Goal: Task Accomplishment & Management: Manage account settings

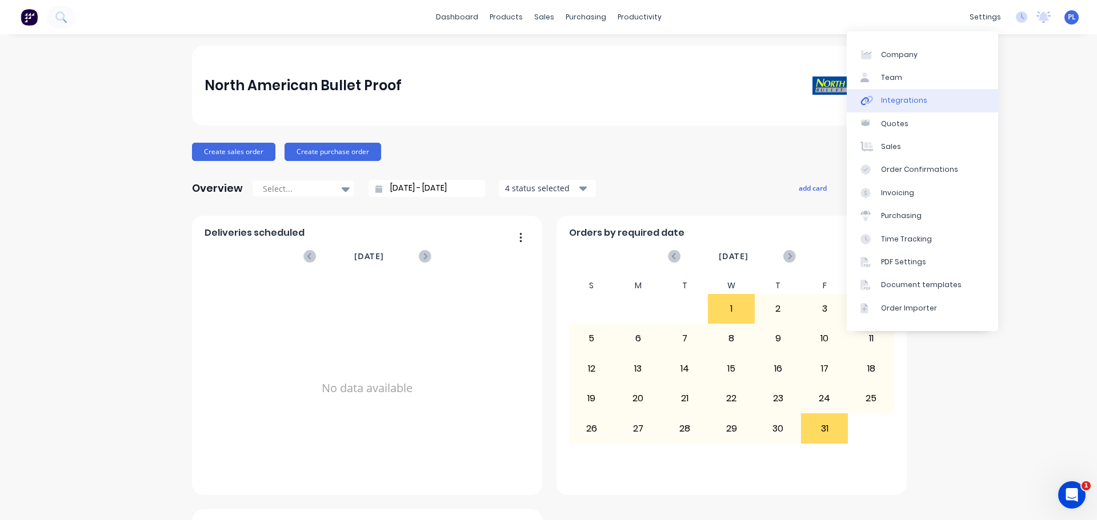
click at [920, 108] on link "Integrations" at bounding box center [921, 100] width 151 height 23
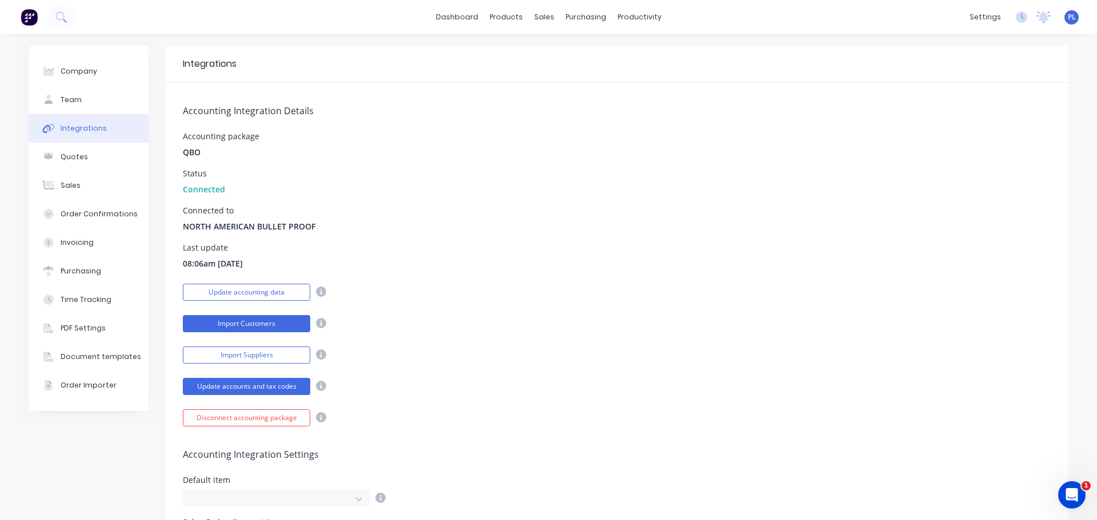
click at [256, 329] on button "Import Customers" at bounding box center [246, 323] width 127 height 17
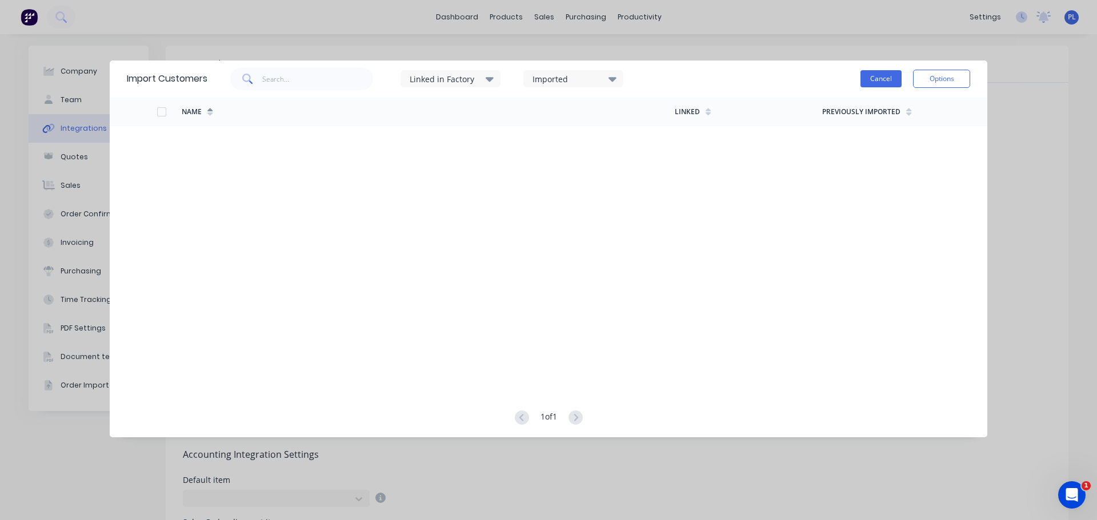
click at [879, 79] on button "Cancel" at bounding box center [880, 78] width 41 height 17
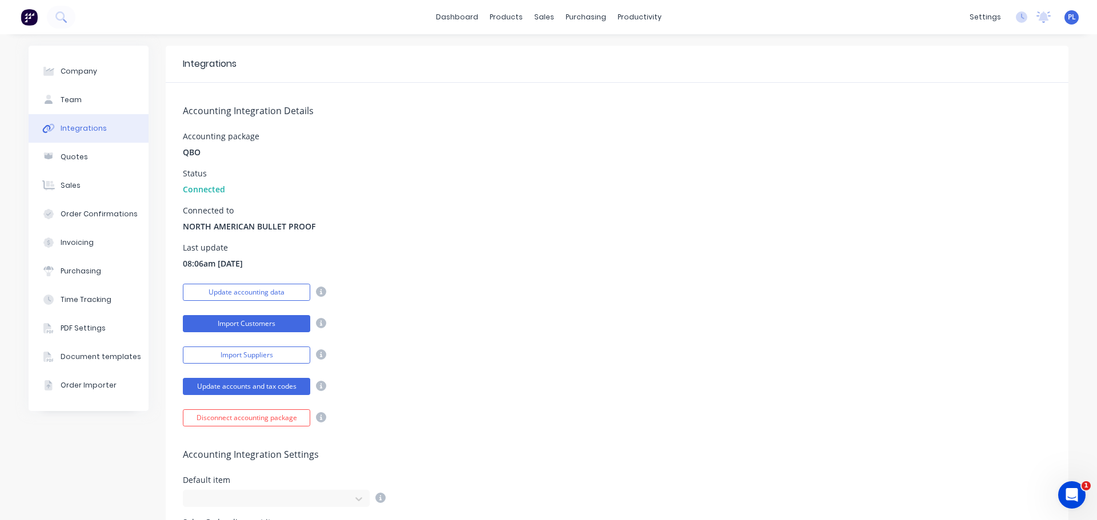
click at [243, 326] on button "Import Customers" at bounding box center [246, 323] width 127 height 17
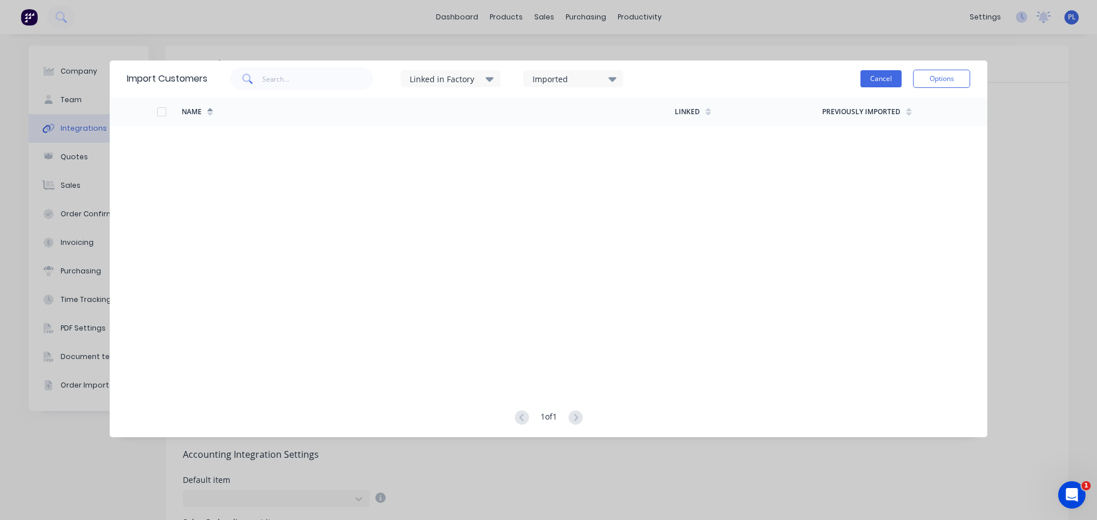
click at [897, 74] on button "Cancel" at bounding box center [880, 78] width 41 height 17
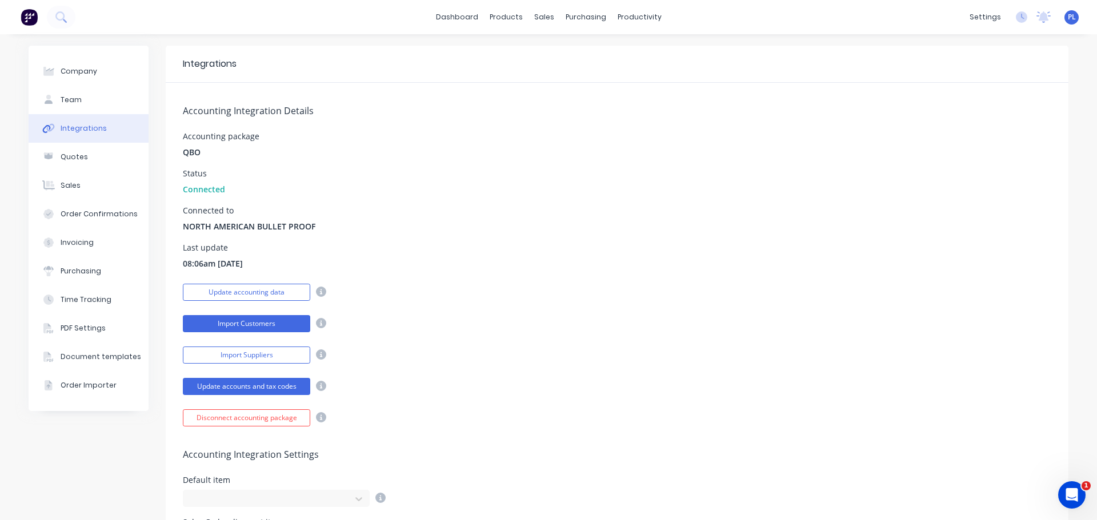
click at [282, 329] on button "Import Customers" at bounding box center [246, 323] width 127 height 17
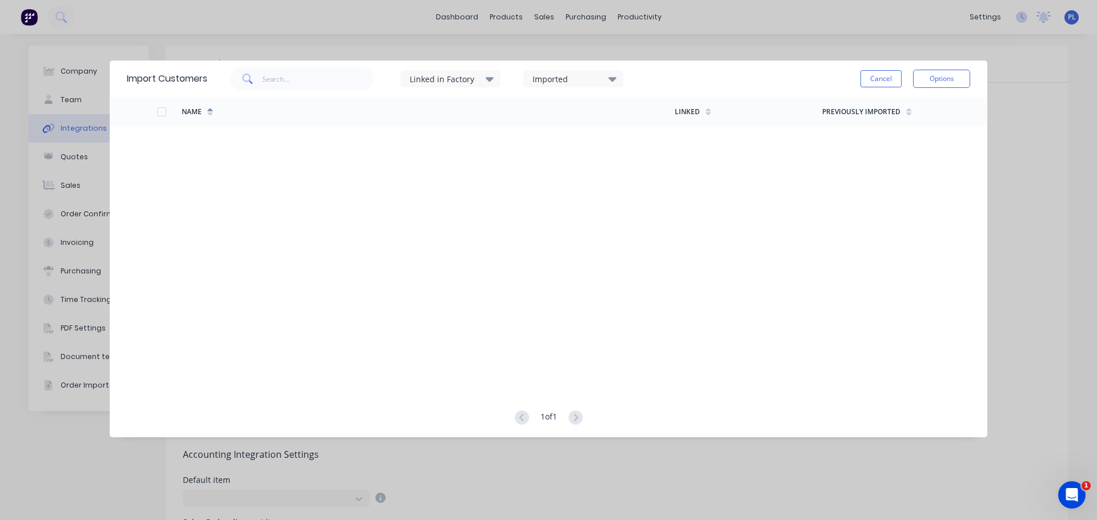
click at [875, 82] on button "Cancel" at bounding box center [880, 78] width 41 height 17
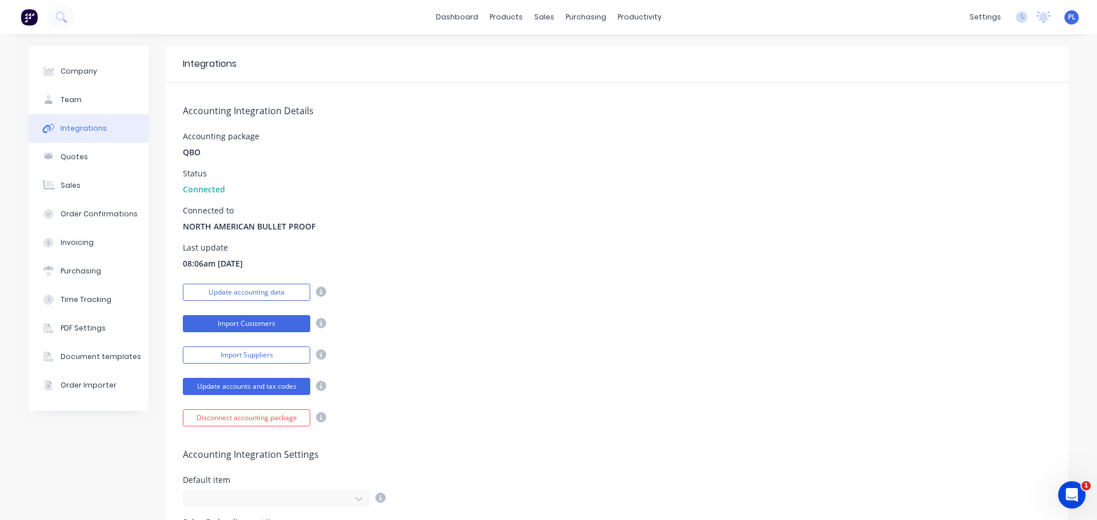
click at [204, 327] on button "Import Customers" at bounding box center [246, 323] width 127 height 17
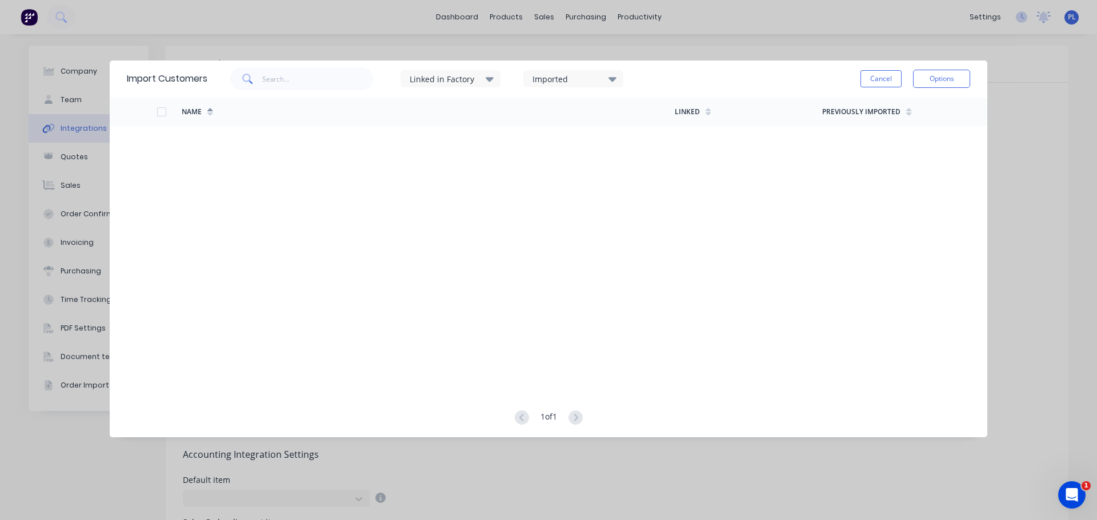
click at [573, 83] on div "Imported" at bounding box center [568, 79] width 72 height 12
click at [478, 78] on div "Linked in Factory" at bounding box center [445, 79] width 72 height 12
drag, startPoint x: 864, startPoint y: 94, endPoint x: 875, endPoint y: 87, distance: 13.5
click at [875, 87] on div "Linked in Factory Imported Cancel Options" at bounding box center [588, 79] width 762 height 34
click at [874, 86] on button "Cancel" at bounding box center [880, 78] width 41 height 17
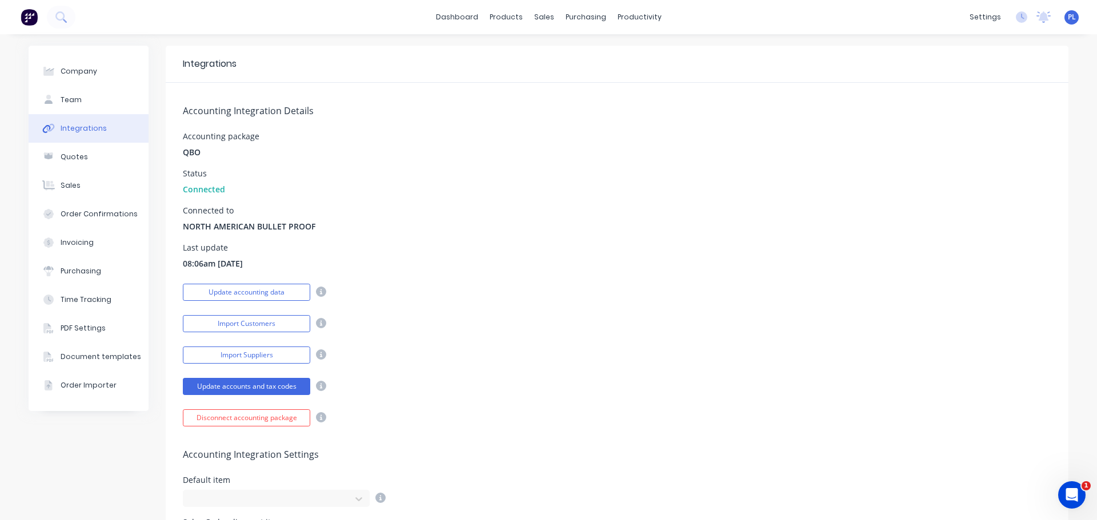
click at [628, 388] on div "Update accounts and tax codes" at bounding box center [617, 385] width 868 height 20
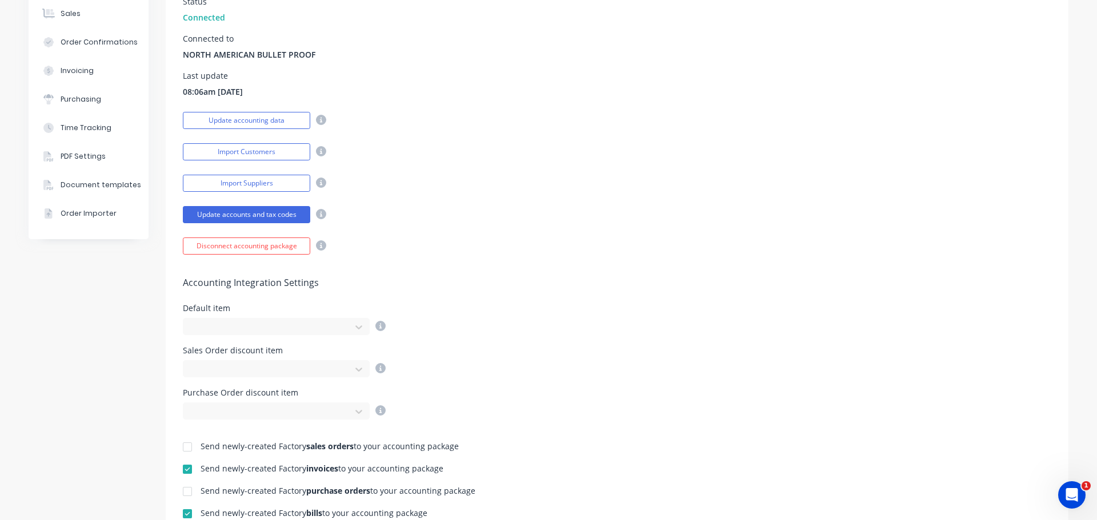
scroll to position [57, 0]
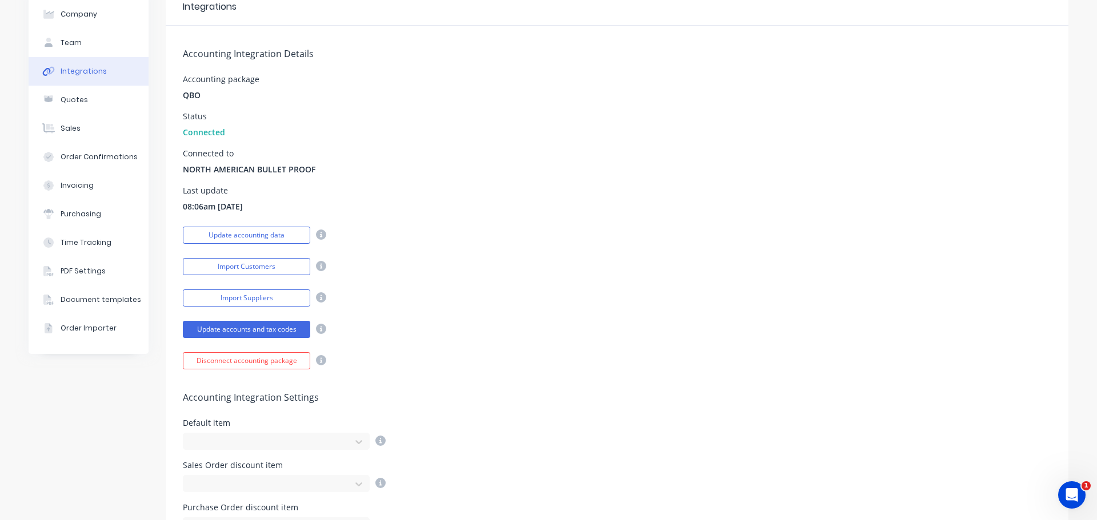
click at [408, 272] on div "Import Customers" at bounding box center [617, 265] width 868 height 20
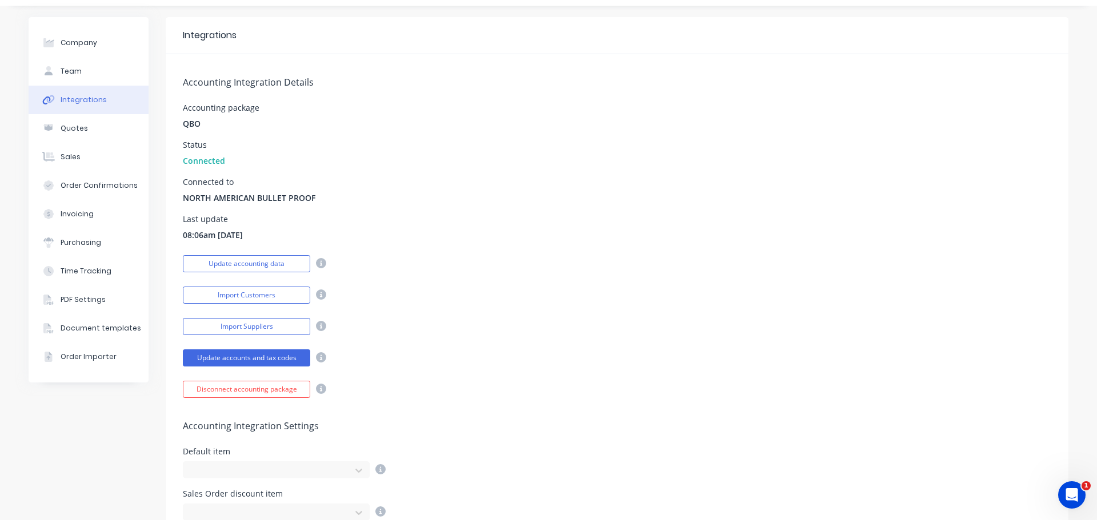
scroll to position [0, 0]
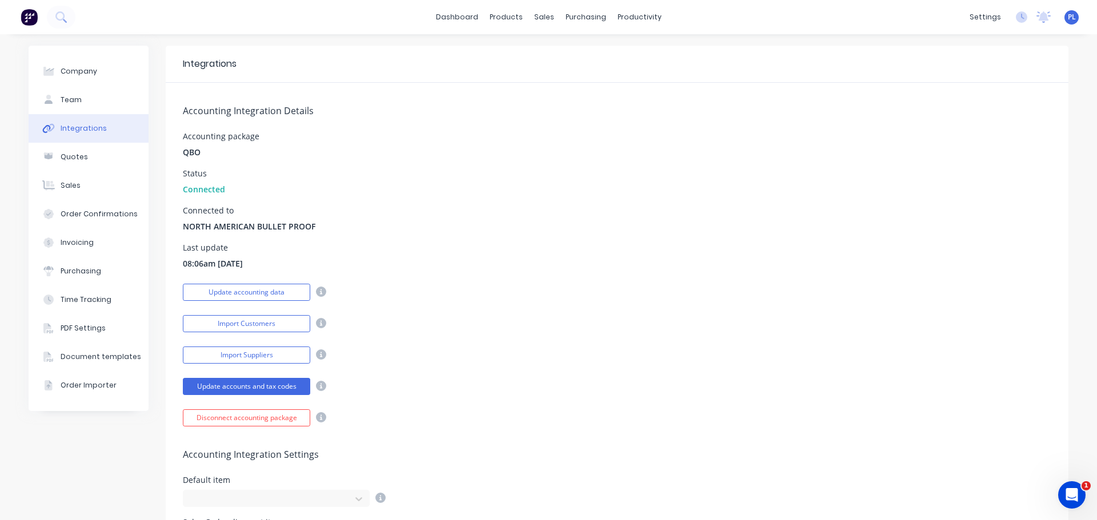
drag, startPoint x: 588, startPoint y: 205, endPoint x: 578, endPoint y: 206, distance: 9.7
click at [588, 205] on div "Accounting Integration Details Accounting package QBO Status Connected Connecte…" at bounding box center [617, 255] width 902 height 344
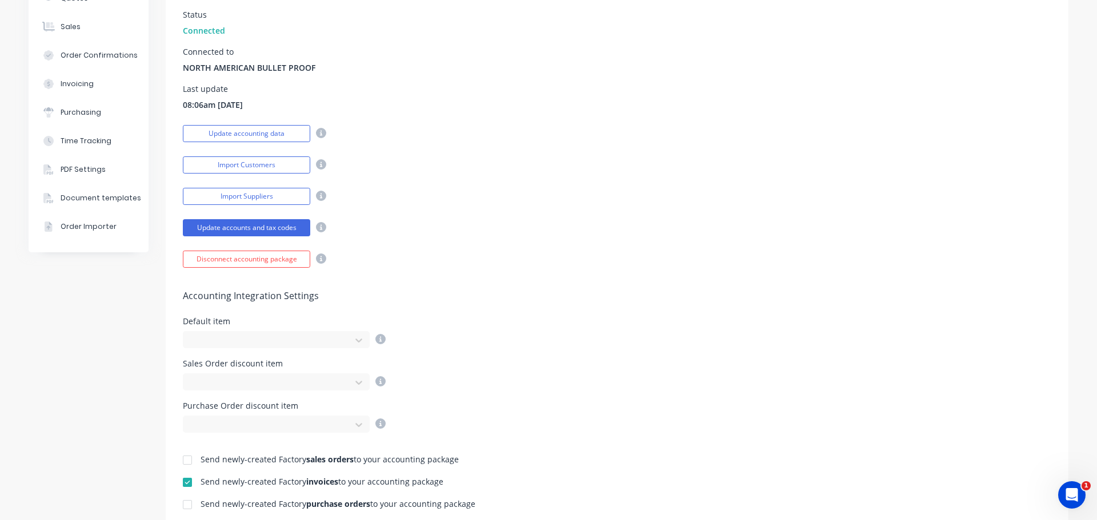
scroll to position [171, 0]
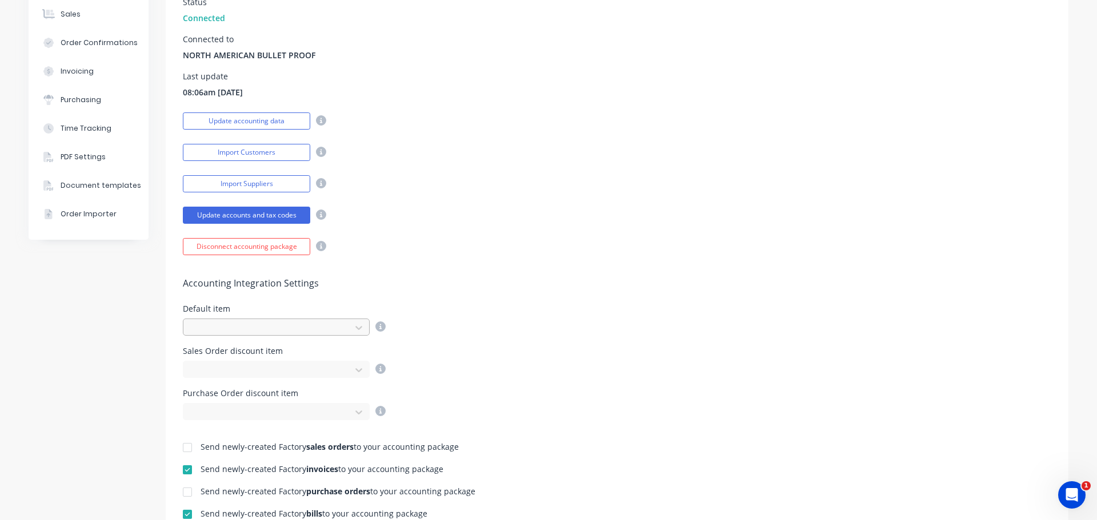
click at [271, 330] on div at bounding box center [268, 328] width 152 height 14
click at [497, 250] on div "Disconnect accounting package" at bounding box center [617, 245] width 868 height 20
click at [235, 154] on button "Import Customers" at bounding box center [246, 152] width 127 height 17
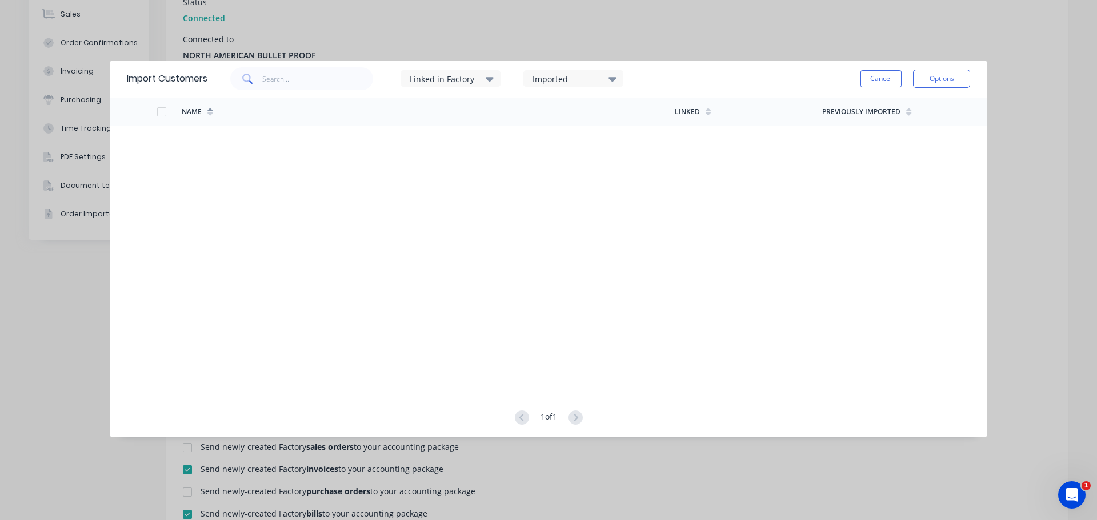
click at [884, 75] on button "Cancel" at bounding box center [880, 78] width 41 height 17
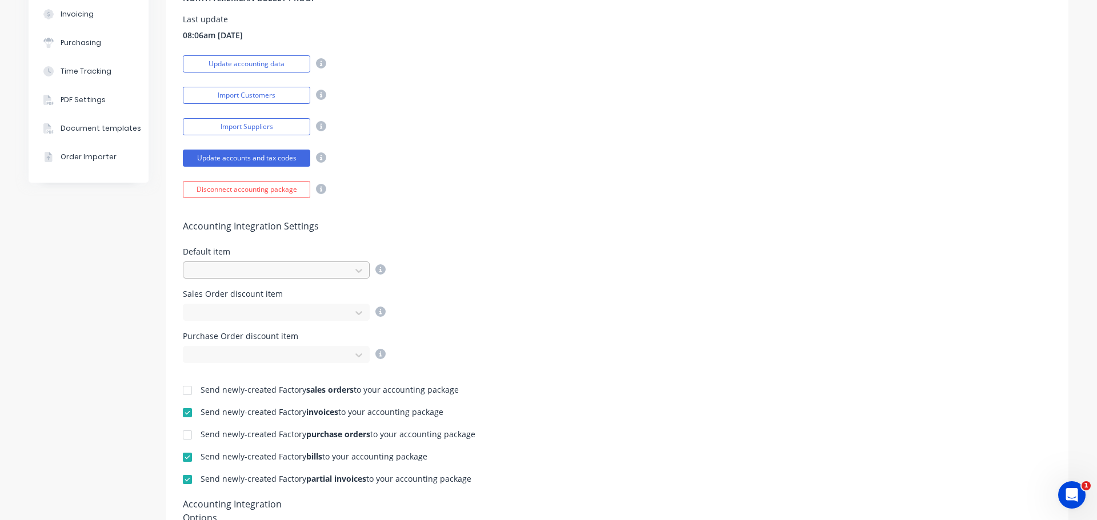
click at [214, 276] on div at bounding box center [268, 271] width 152 height 14
type input "f"
click at [583, 203] on div "Accounting Integration Settings Default item Sales Order discount item Purchase…" at bounding box center [617, 280] width 902 height 165
click at [553, 266] on div "Default item" at bounding box center [617, 263] width 868 height 31
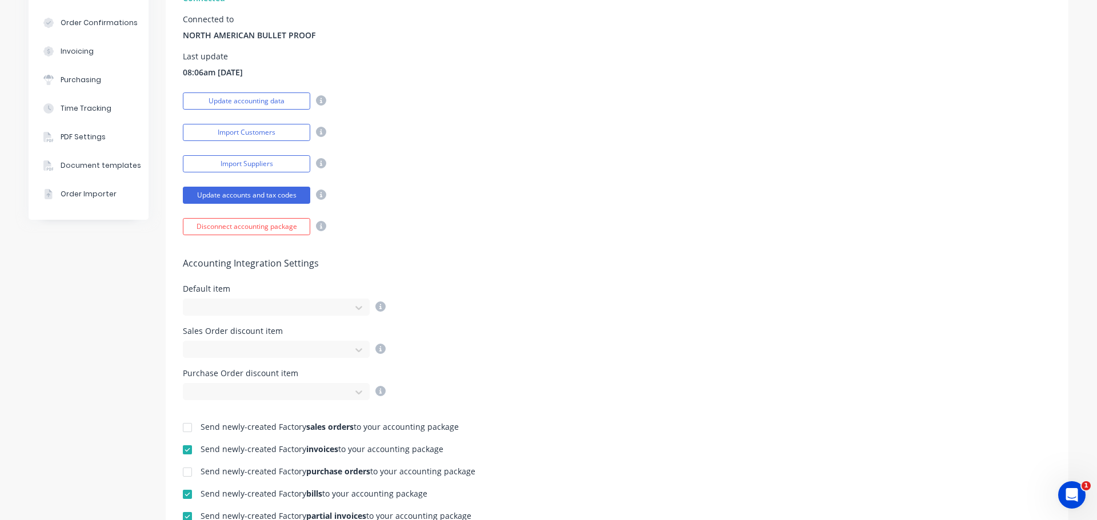
scroll to position [171, 0]
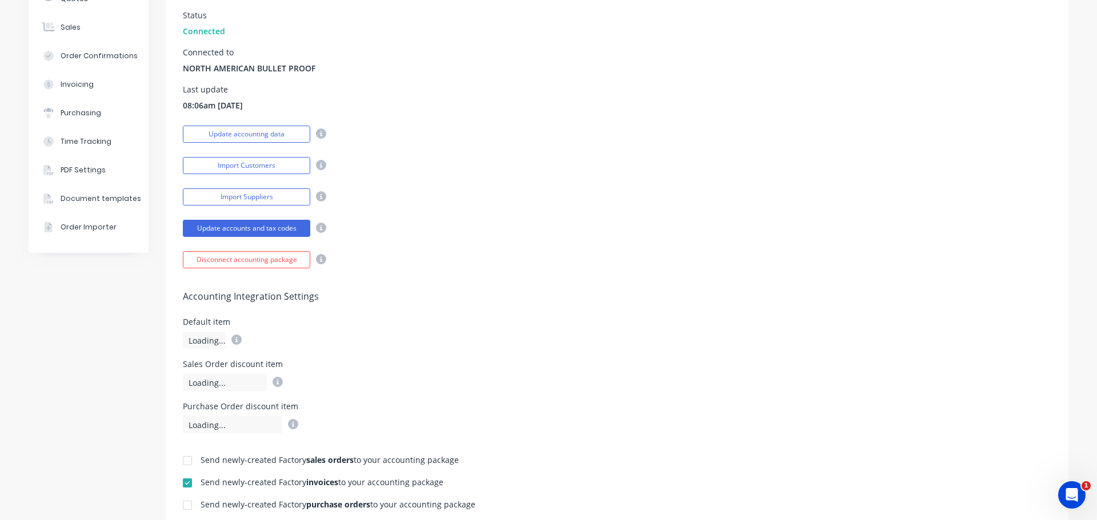
scroll to position [228, 0]
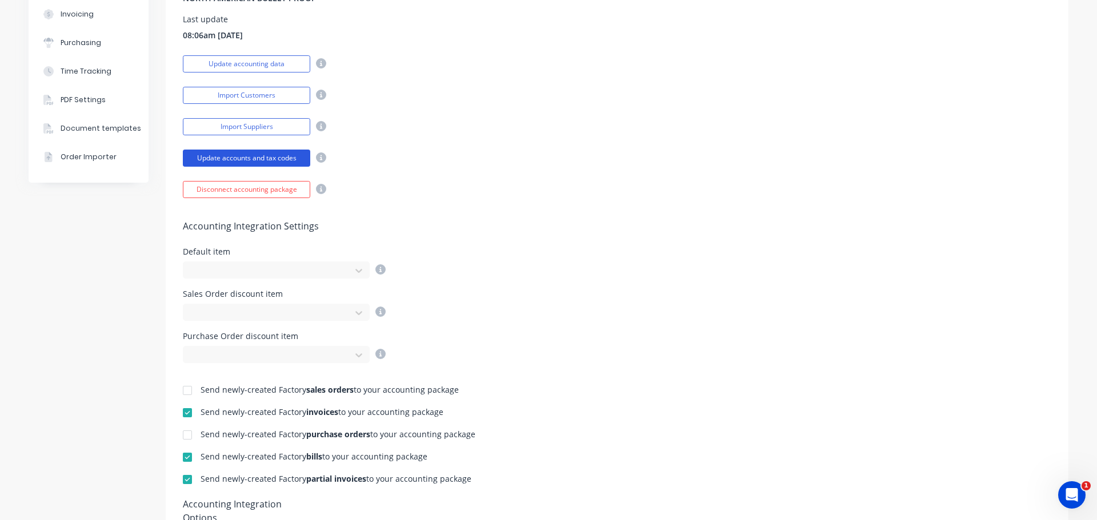
click at [266, 151] on button "Update accounts and tax codes" at bounding box center [246, 158] width 127 height 17
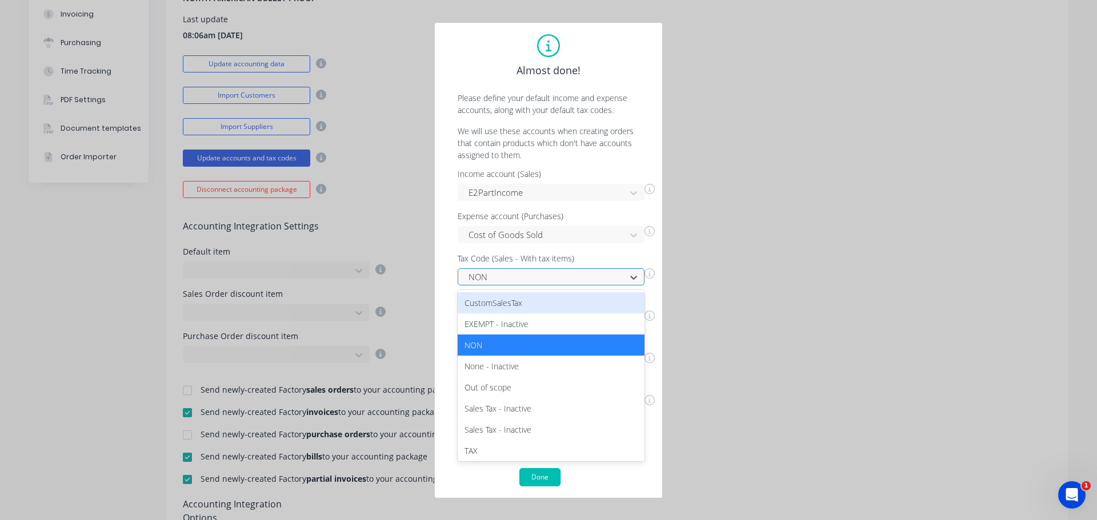
click at [487, 280] on div at bounding box center [543, 277] width 152 height 14
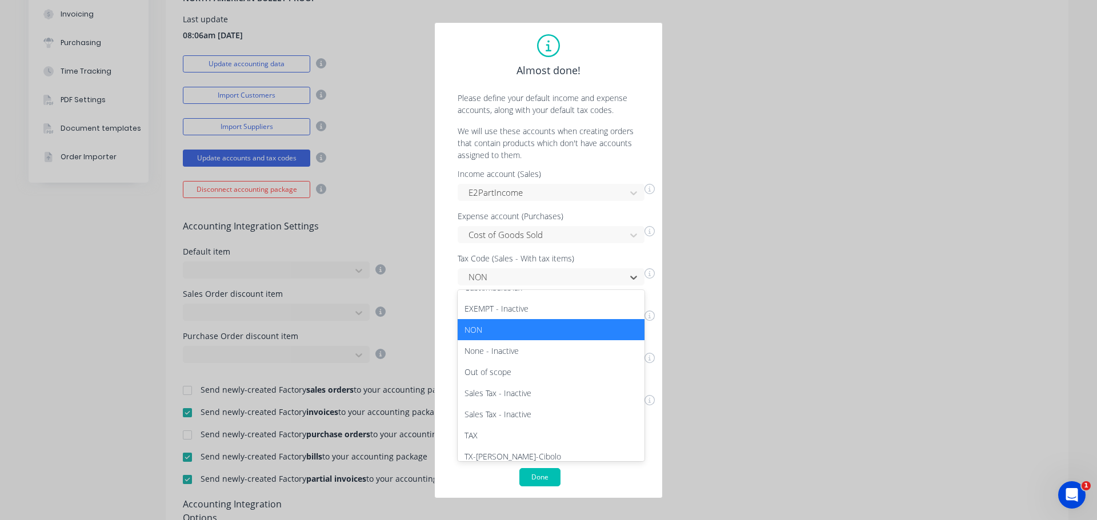
scroll to position [23, 0]
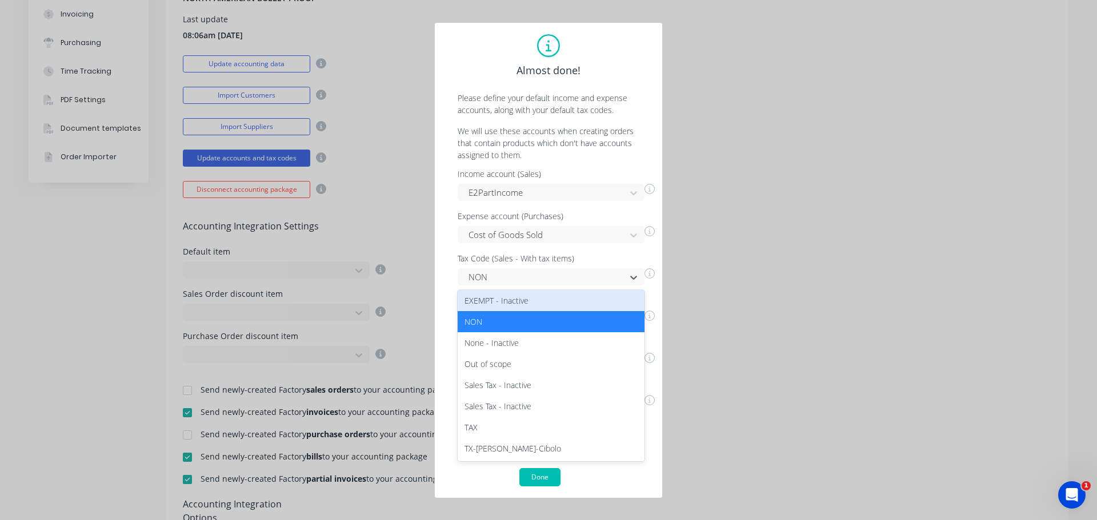
click at [593, 114] on p "Please define your default income and expense accounts, along with your default…" at bounding box center [548, 104] width 204 height 24
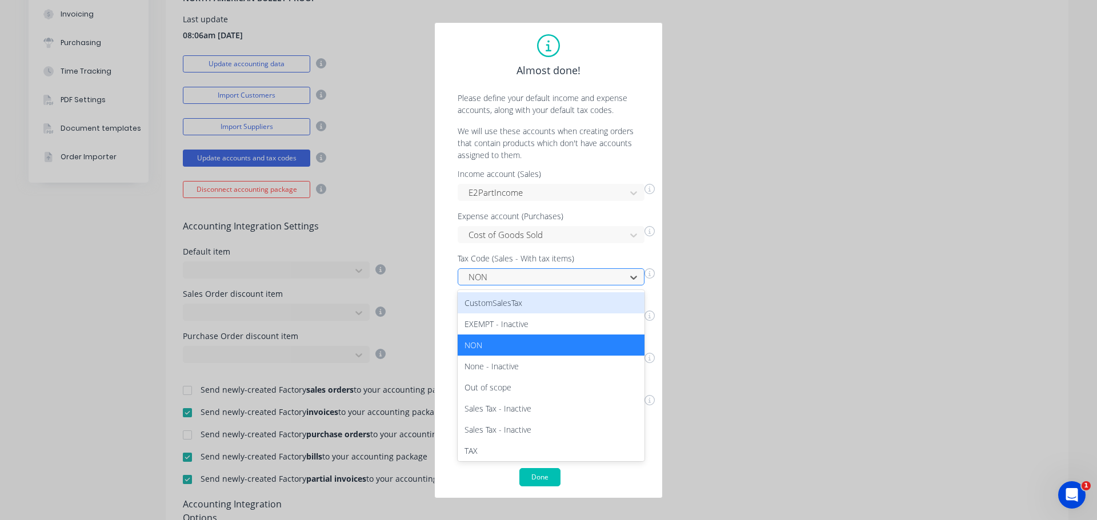
click at [500, 271] on div at bounding box center [543, 277] width 152 height 14
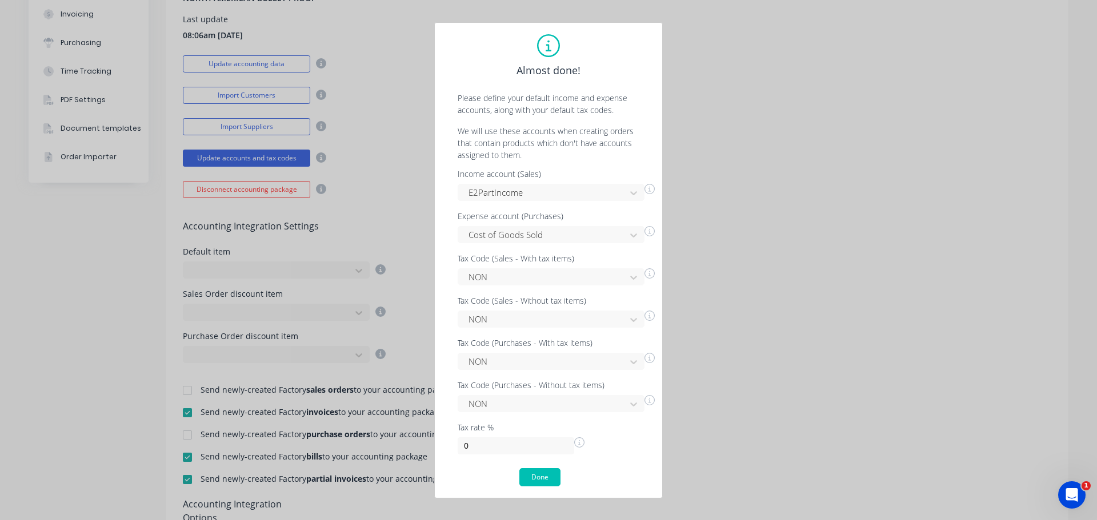
click at [604, 72] on div "Almost done!" at bounding box center [548, 70] width 204 height 15
click at [545, 476] on button "Done" at bounding box center [539, 477] width 41 height 18
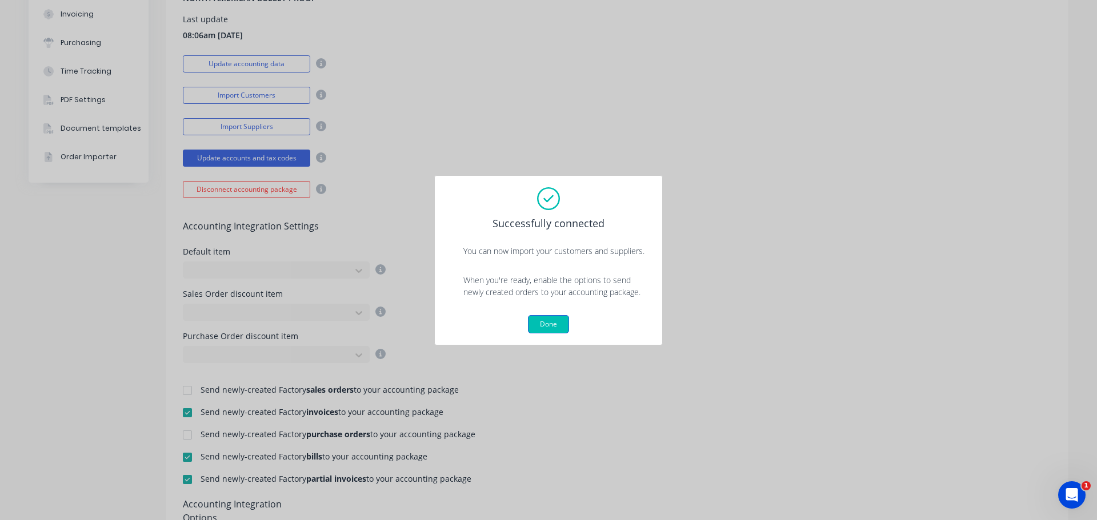
click at [551, 324] on button "Done" at bounding box center [548, 324] width 41 height 18
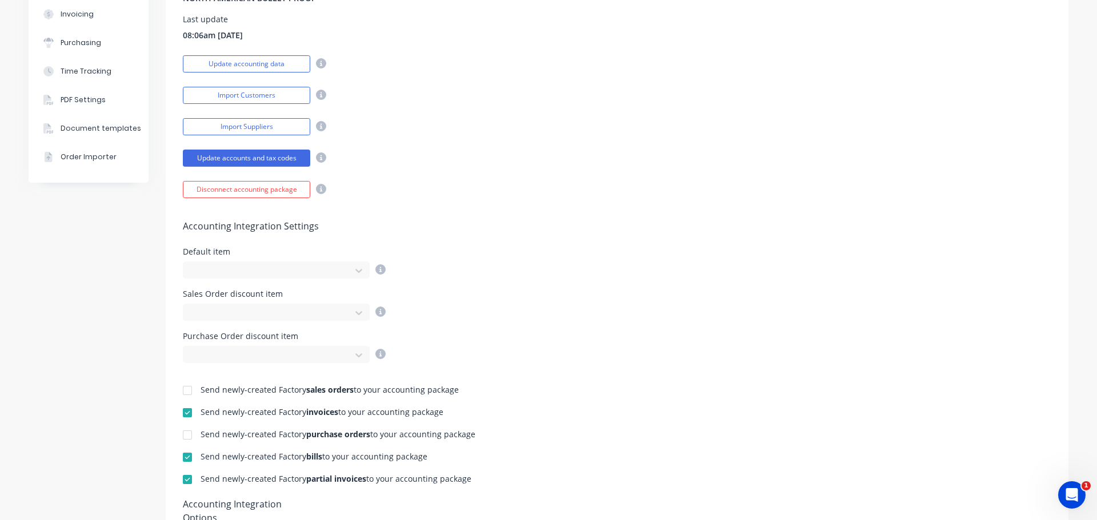
drag, startPoint x: 571, startPoint y: 226, endPoint x: 515, endPoint y: 176, distance: 74.0
click at [571, 225] on h5 "Accounting Integration Settings" at bounding box center [617, 226] width 868 height 11
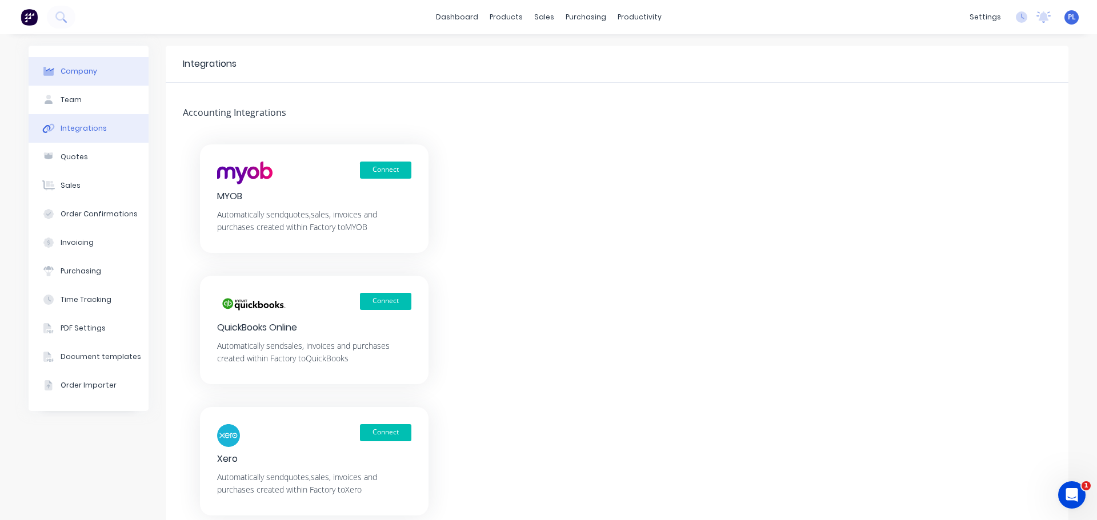
click at [78, 63] on button "Company" at bounding box center [89, 71] width 120 height 29
select select "US"
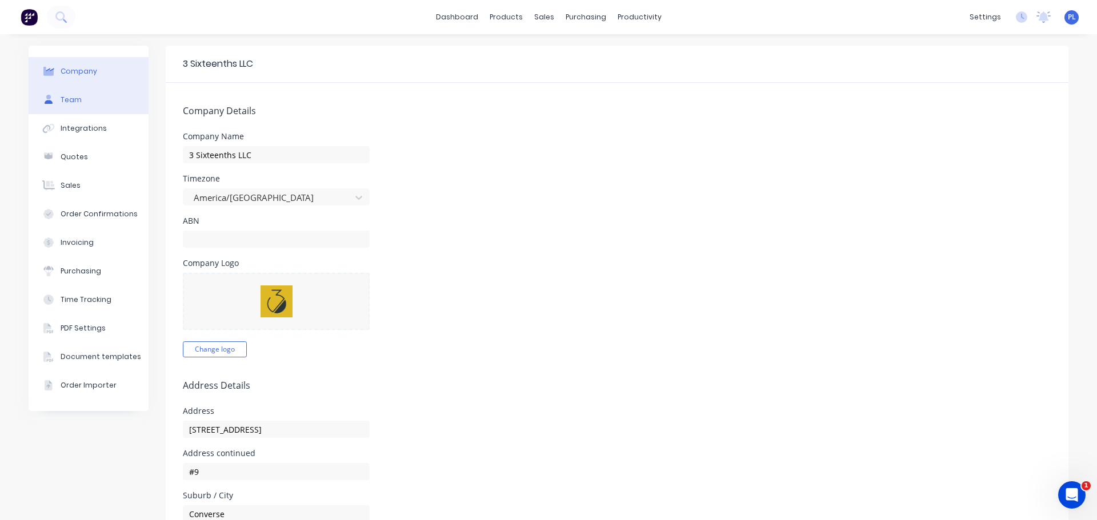
click at [111, 98] on button "Team" at bounding box center [89, 100] width 120 height 29
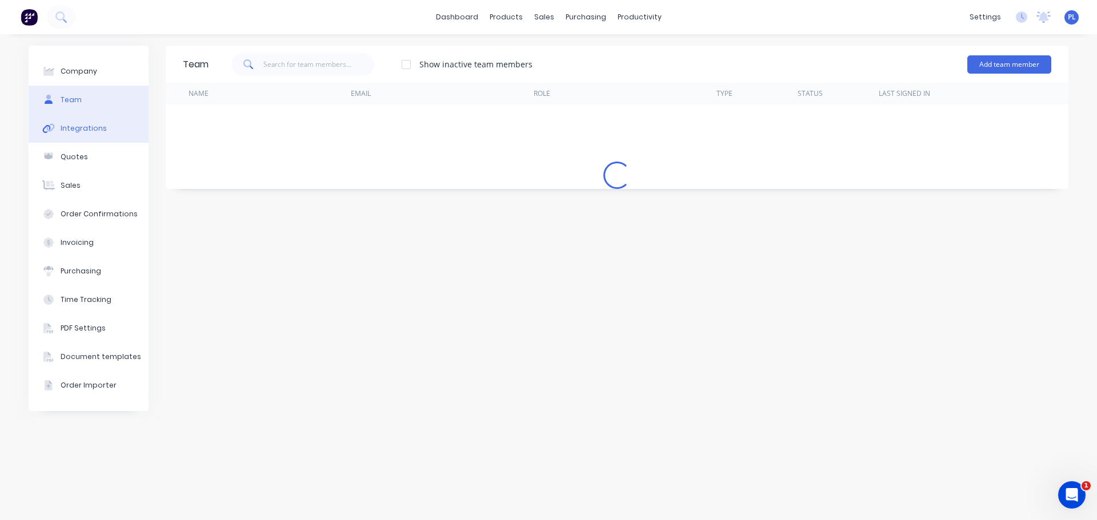
click at [109, 121] on button "Integrations" at bounding box center [89, 128] width 120 height 29
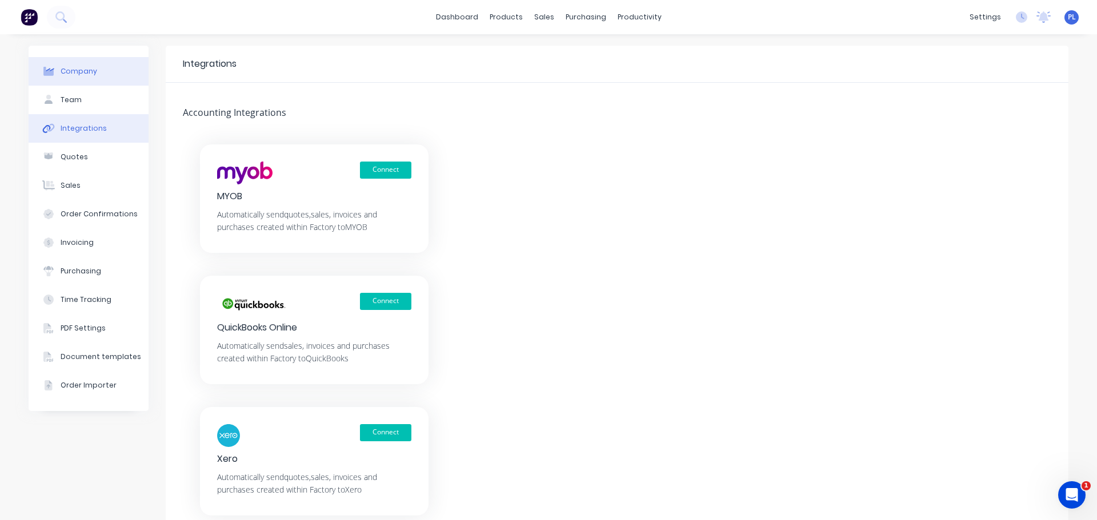
click at [80, 82] on button "Company" at bounding box center [89, 71] width 120 height 29
select select "US"
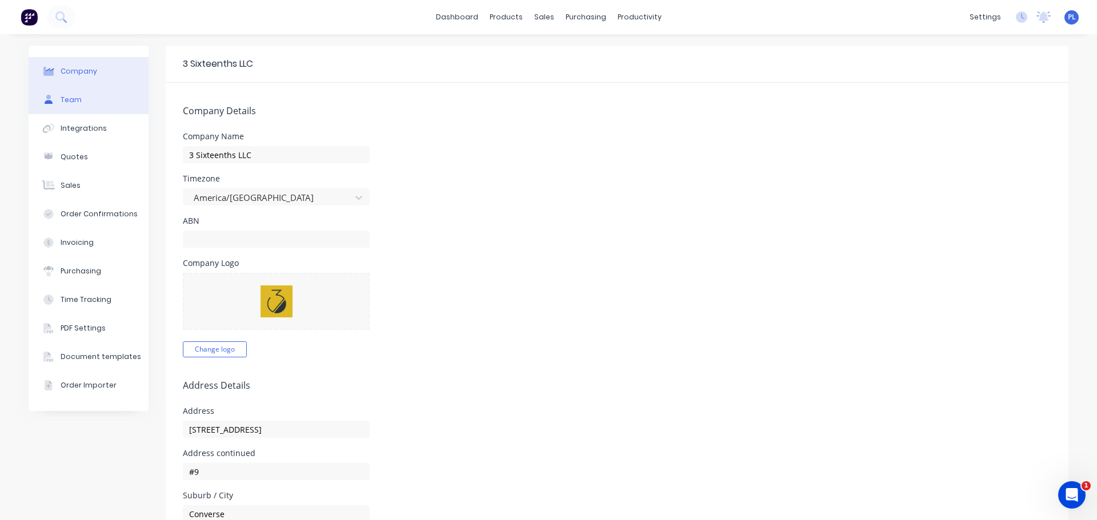
click at [95, 107] on button "Team" at bounding box center [89, 100] width 120 height 29
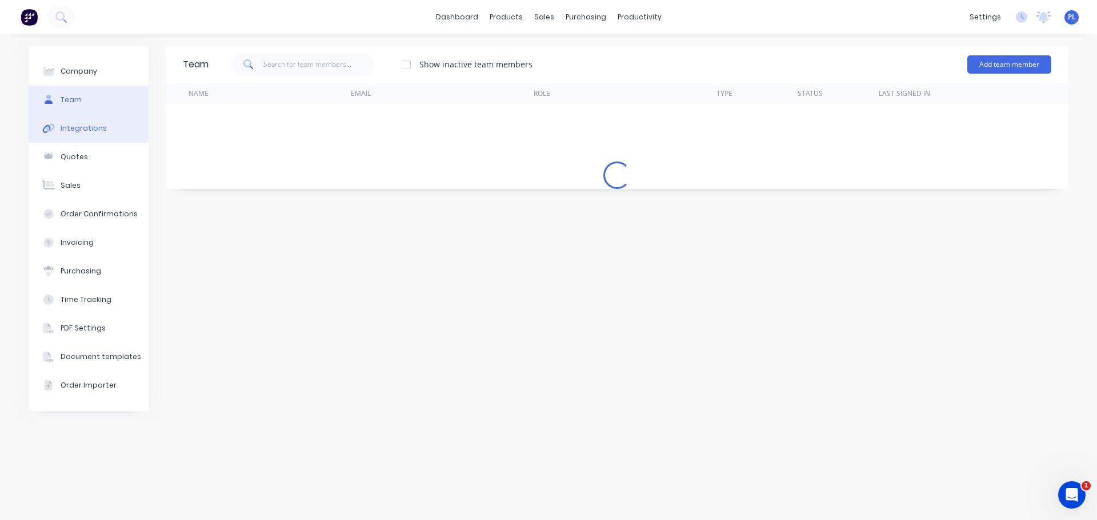
click at [105, 132] on button "Integrations" at bounding box center [89, 128] width 120 height 29
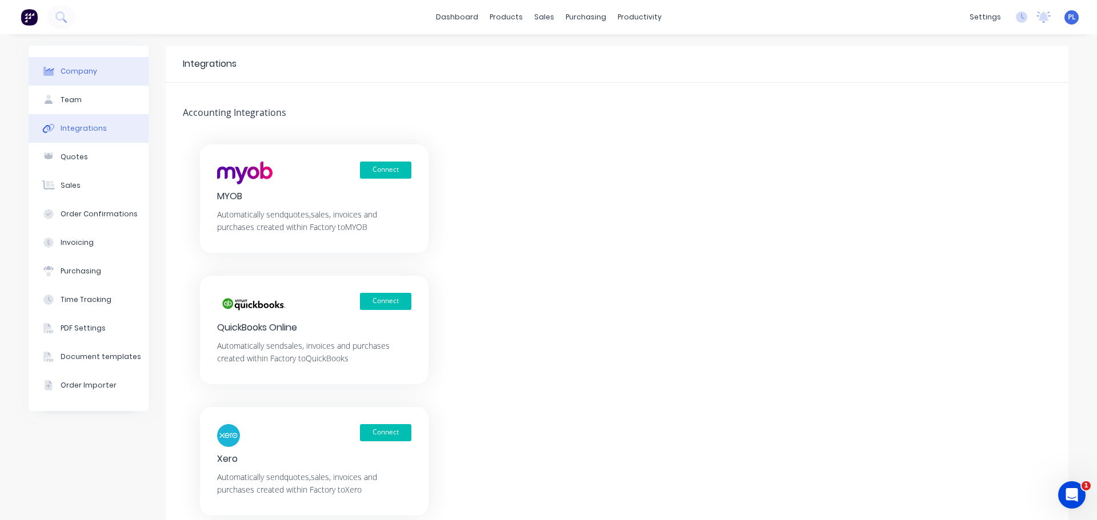
click at [73, 74] on div "Company" at bounding box center [79, 71] width 37 height 10
select select "US"
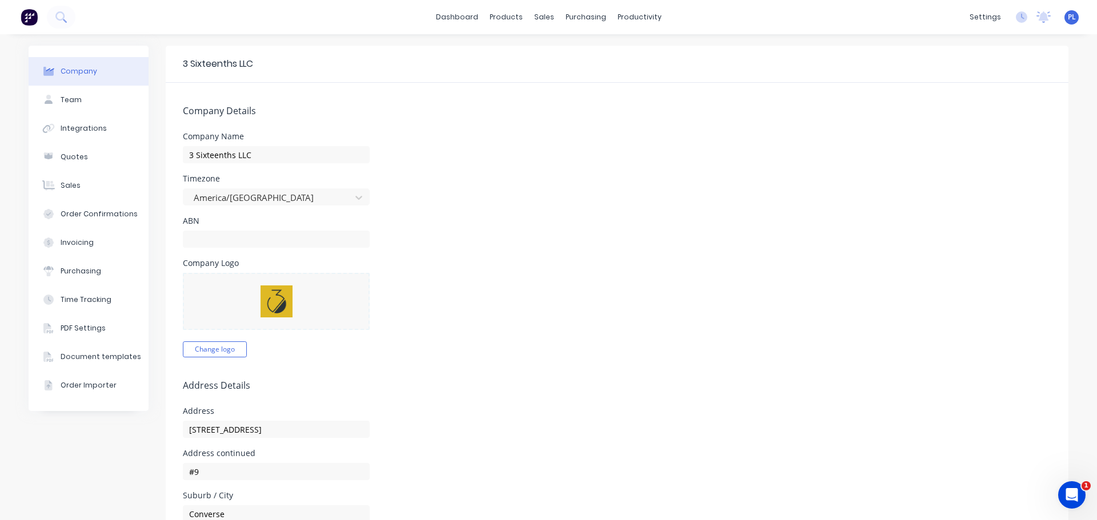
click at [539, 173] on form "Company Details Company Name 3 Sixteenths LLC Timezone America/[GEOGRAPHIC_DATA…" at bounding box center [617, 530] width 902 height 895
click at [560, 58] on div "Sales Orders" at bounding box center [582, 55] width 47 height 10
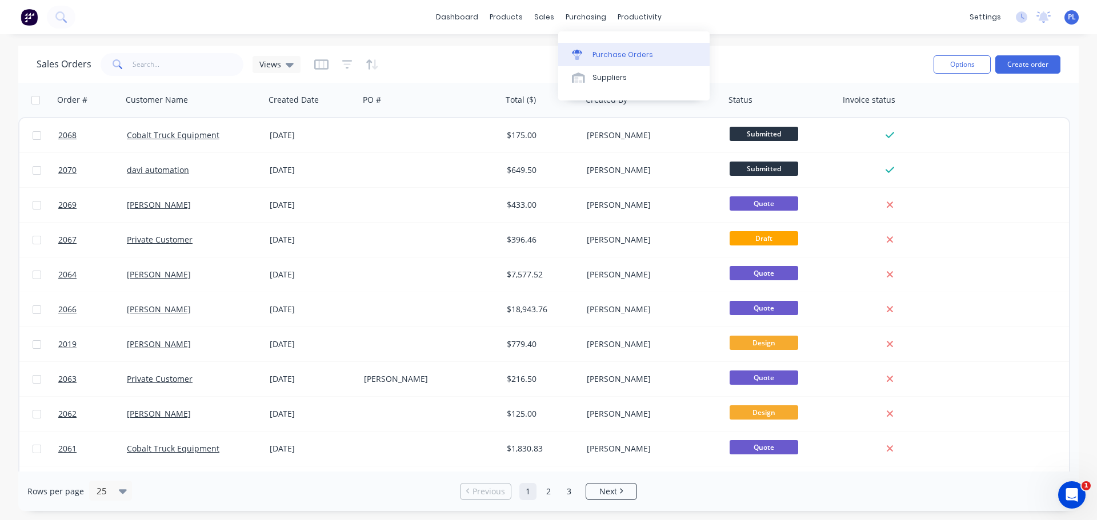
click at [605, 50] on div "Purchase Orders" at bounding box center [622, 55] width 61 height 10
